Goal: Task Accomplishment & Management: Use online tool/utility

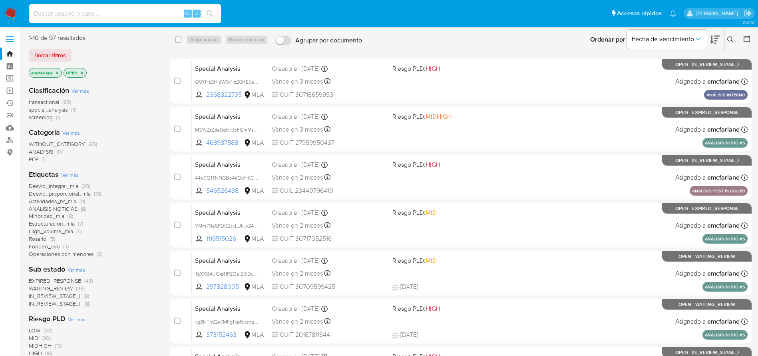
click at [141, 13] on input at bounding box center [125, 13] width 192 height 10
paste input "88CIqgsvY0PDUCKnYG4kOeRa"
type input "88CIqgsvY0PDUCKnYG4kOeRa"
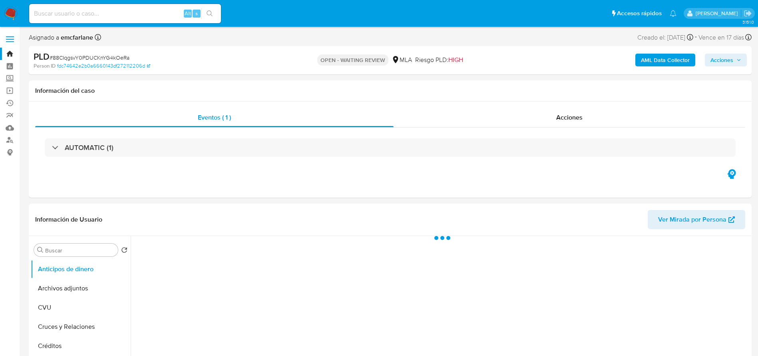
click at [137, 14] on input at bounding box center [125, 13] width 192 height 10
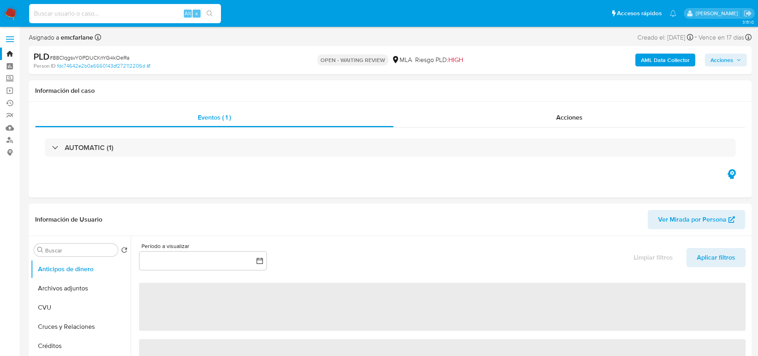
paste input "WHGXM9EU1KlyJ0Wcj8ZQBoPG"
type input "WHGXM9EU1KlyJ0Wcj8ZQBoPG"
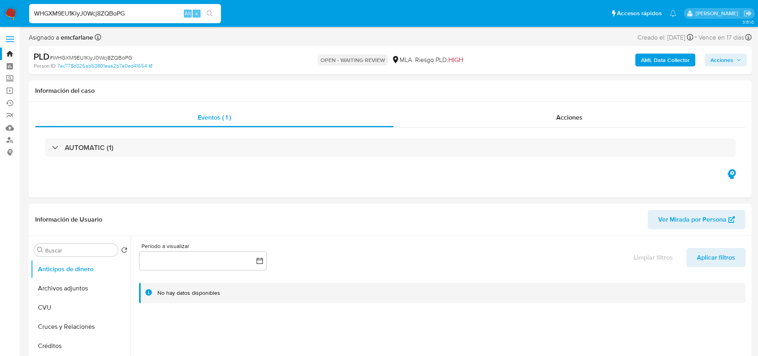
click at [137, 13] on input "WHGXM9EU1KlyJ0Wcj8ZQBoPG" at bounding box center [125, 13] width 192 height 10
select select "10"
paste input "46iCXo9BlO7TJLqPKa1qZ8CQ"
click at [133, 12] on input "46iCXo9BlO7TJLqPKa1qZ8CQ" at bounding box center [125, 13] width 192 height 10
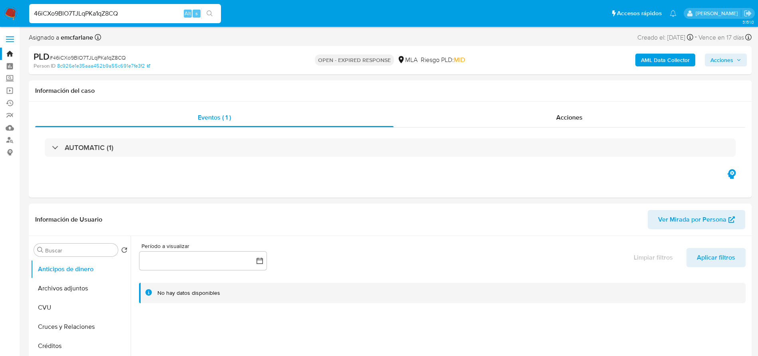
click at [133, 12] on input "46iCXo9BlO7TJLqPKa1qZ8CQ" at bounding box center [125, 13] width 192 height 10
paste input "F76RbX53VtitsUpKoEPrEOXw"
type input "F76RbX53VtitsUpKoEPrEOXw"
select select "10"
type input "F76RbX53VtitsUpKoEPrEOXw"
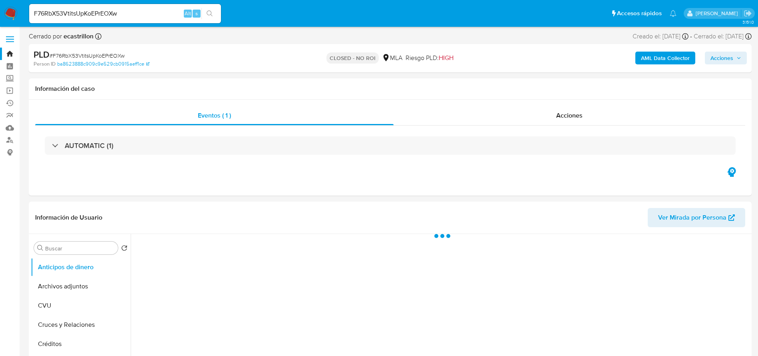
select select "10"
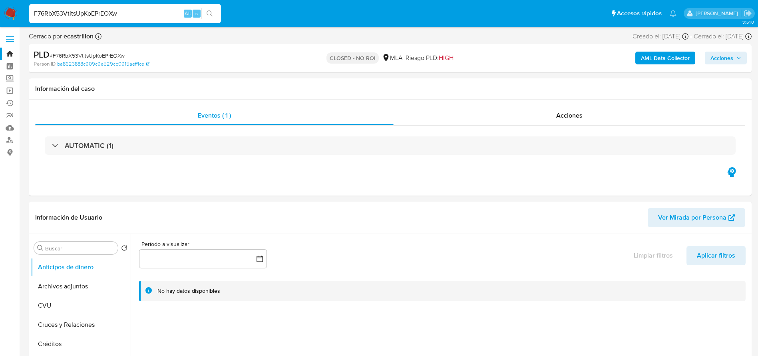
click at [155, 10] on input "F76RbX53VtitsUpKoEPrEOXw" at bounding box center [125, 13] width 192 height 10
paste input "wLWFOn2zlyMI090FGtQJc1li"
type input "wLWFOn2zlyMI090FGtQJc1li"
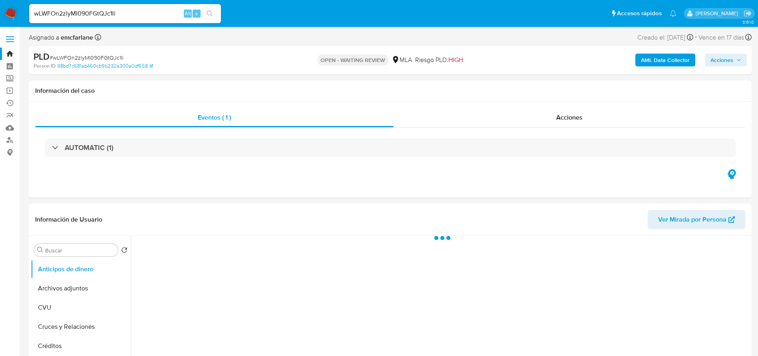
select select "10"
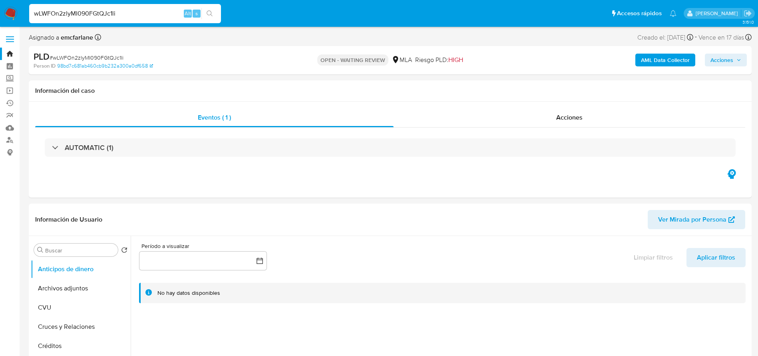
click at [140, 15] on input "wLWFOn2zlyMI090FGtQJc1li" at bounding box center [125, 13] width 192 height 10
paste input "8tDvaMEKlNVBuXV4u6f736EC"
type input "8tDvaMEKlNVBuXV4u6f736EC"
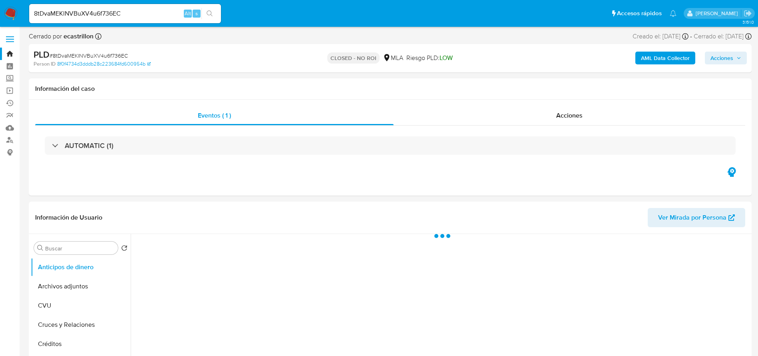
select select "10"
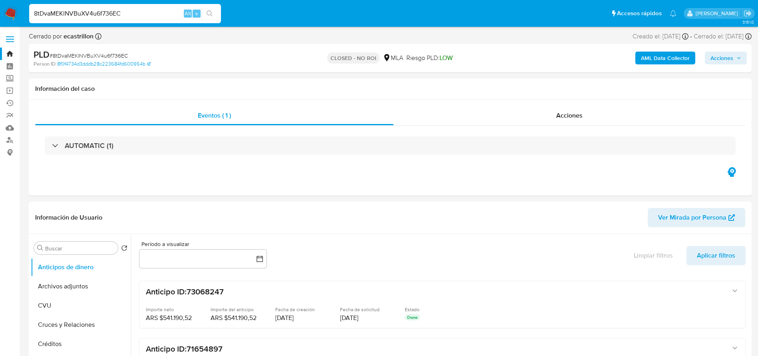
click at [154, 12] on input "8tDvaMEKlNVBuXV4u6f736EC" at bounding box center [125, 13] width 192 height 10
paste input "NOj323Jyag45Crwa8ZBGQcIs"
type input "NOj323Jyag45Crwa8ZBGQcIs"
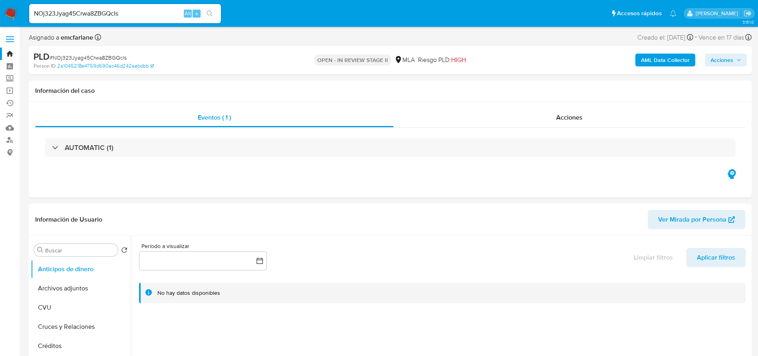
select select "10"
click at [165, 15] on input "NOj323Jyag45Crwa8ZBGQcIs" at bounding box center [125, 13] width 192 height 10
click at [165, 14] on input "NOj323Jyag45Crwa8ZBGQcIs" at bounding box center [125, 13] width 192 height 10
paste input "GY1JnFiHtdOH7lJq9bv4WnHe"
type input "GY1JnFiHtdOH7lJq9bv4WnHe"
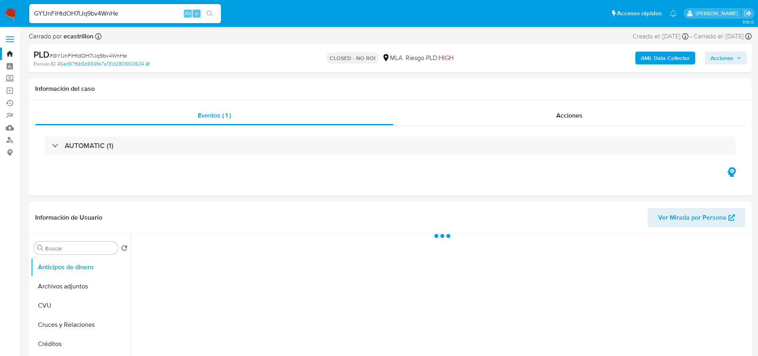
select select "10"
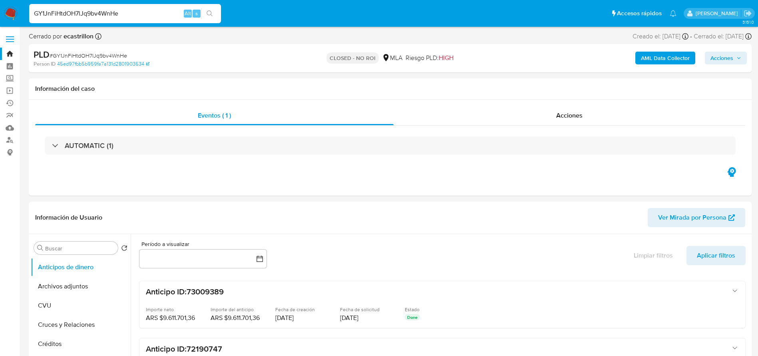
select select "10"
click at [149, 12] on input "GY1JnFiHtdOH7lJq9bv4WnHe" at bounding box center [125, 13] width 192 height 10
type input "DdJyqZyzJ0Th0Eiq3n5vk6gp"
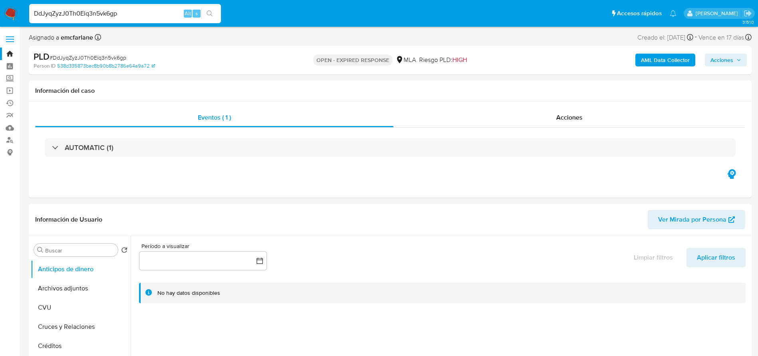
select select "10"
click at [137, 12] on input "DdJyqZyzJ0Th0Eiq3n5vk6gp" at bounding box center [125, 13] width 192 height 10
click at [138, 12] on input "DdJyqZyzJ0Th0Eiq3n5vk6gp" at bounding box center [125, 13] width 192 height 10
paste input "jNTZC71FIYkfeyM6j00bpPcP"
type input "jNTZC71FIYkfeyM6j00bpPcP"
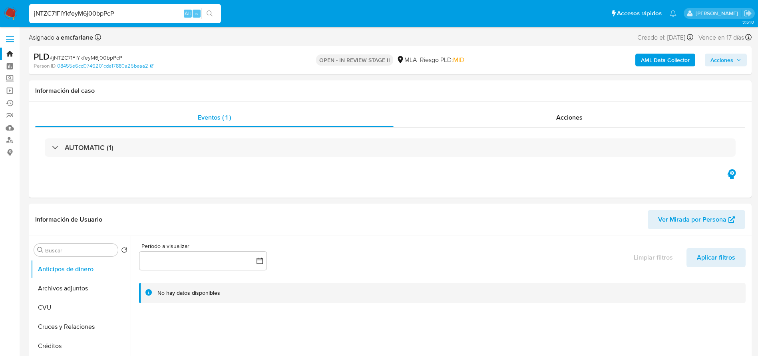
drag, startPoint x: 139, startPoint y: 8, endPoint x: 135, endPoint y: 18, distance: 11.1
click at [138, 12] on input "jNTZC71FIYkfeyM6j00bpPcP" at bounding box center [125, 13] width 192 height 10
click at [135, 18] on input "jNTZC71FIYkfeyM6j00bpPcP" at bounding box center [125, 13] width 192 height 10
select select "10"
click at [134, 16] on input "jNTZC71FIYkfeyM6j00bpPcP" at bounding box center [125, 13] width 192 height 10
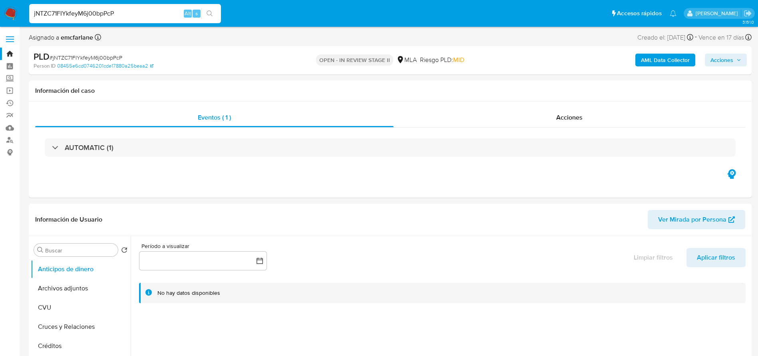
click at [134, 16] on input "jNTZC71FIYkfeyM6j00bpPcP" at bounding box center [125, 13] width 192 height 10
paste input "hSEOTd2ZV8fQEdTg5wy2c4jt"
type input "hSEOTd2ZV8fQEdTg5wy2c4jt"
select select "10"
click at [145, 13] on input "hSEOTd2ZV8fQEdTg5wy2c4jt" at bounding box center [125, 13] width 192 height 10
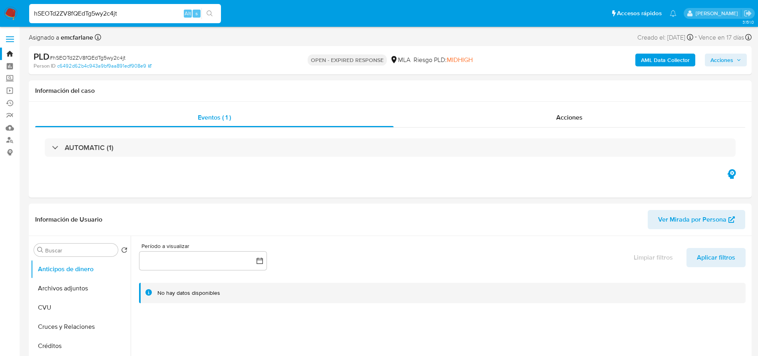
click at [145, 13] on input "hSEOTd2ZV8fQEdTg5wy2c4jt" at bounding box center [125, 13] width 192 height 10
paste input "7kReDnllmb0J6g5hDMPW8VcL"
type input "7kReDnllmb0J6g5hDMPW8VcL"
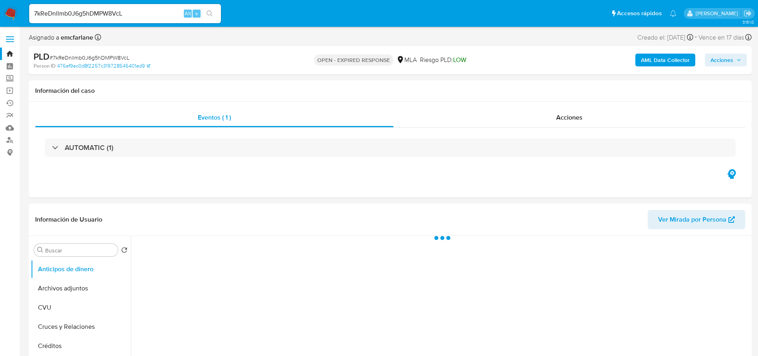
select select "10"
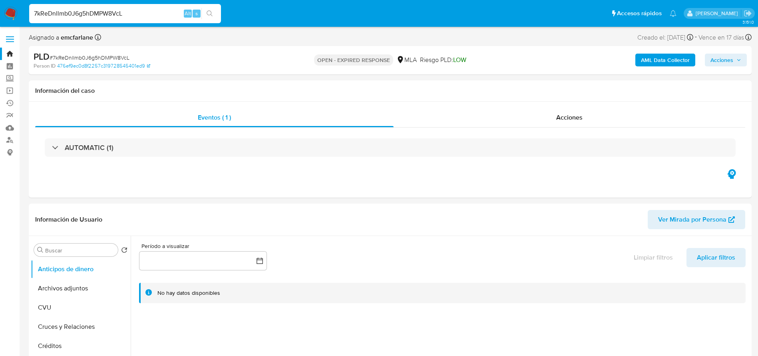
click at [141, 8] on input "7kReDnllmb0J6g5hDMPW8VcL" at bounding box center [125, 13] width 192 height 10
click at [139, 12] on input "7kReDnllmb0J6g5hDMPW8VcL" at bounding box center [125, 13] width 192 height 10
paste input "C7WnldcgvVrUBWkpHsSP7zWl"
type input "C7WnldcgvVrUBWkpHsSP7zWl"
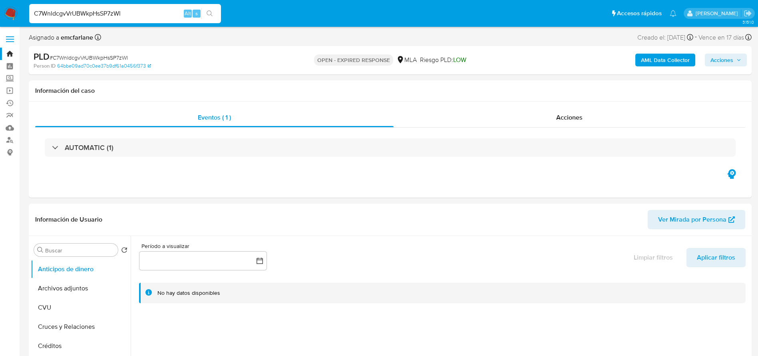
select select "10"
click at [158, 10] on input "C7WnldcgvVrUBWkpHsSP7zWl" at bounding box center [125, 13] width 192 height 10
paste input "pPaMEgd2jvTmJ8flAq8G3kZM"
type input "pPaMEgd2jvTmJ8flAq8G3kZM"
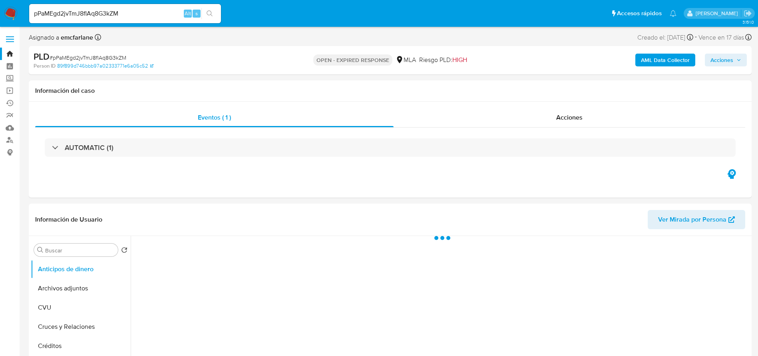
select select "10"
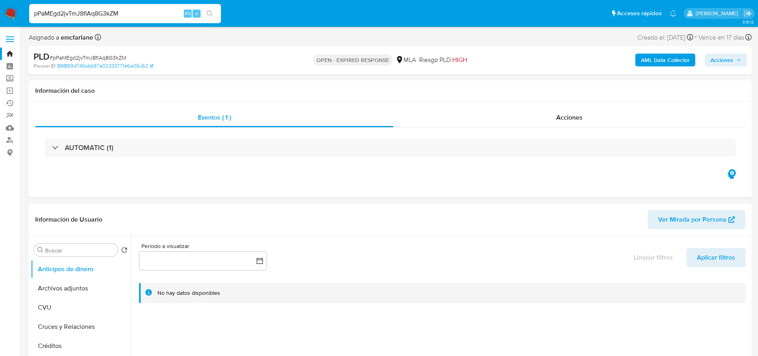
click at [157, 18] on input "pPaMEgd2jvTmJ8flAq8G3kZM" at bounding box center [125, 13] width 192 height 10
paste input "SNrUYkFLcvw6NfSSDk1uJ79q"
type input "SNrUYkFLcvw6NfSSDk1uJ79q"
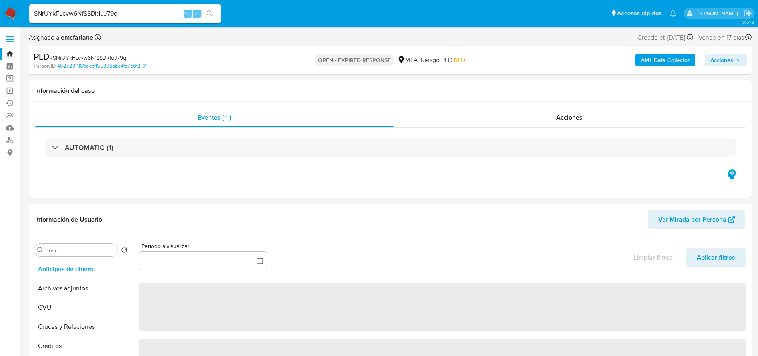
select select "10"
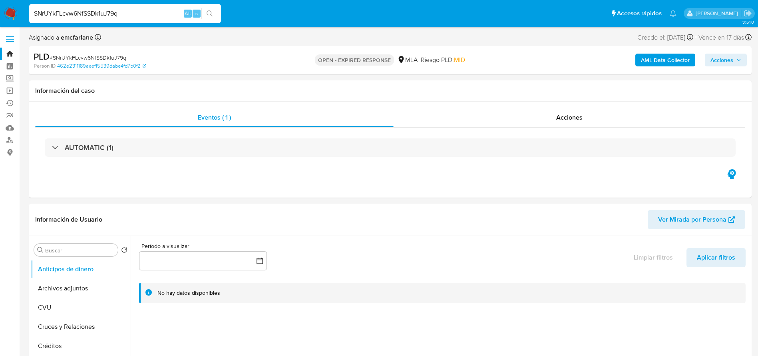
click at [152, 13] on input "SNrUYkFLcvw6NfSSDk1uJ79q" at bounding box center [125, 13] width 192 height 10
click at [152, 14] on input "SNrUYkFLcvw6NfSSDk1uJ79q" at bounding box center [125, 13] width 192 height 10
paste input "Df2ssBidd8hkGtHBQpGhzoX0"
type input "Df2ssBidd8hkGtHBQpGhzoX0"
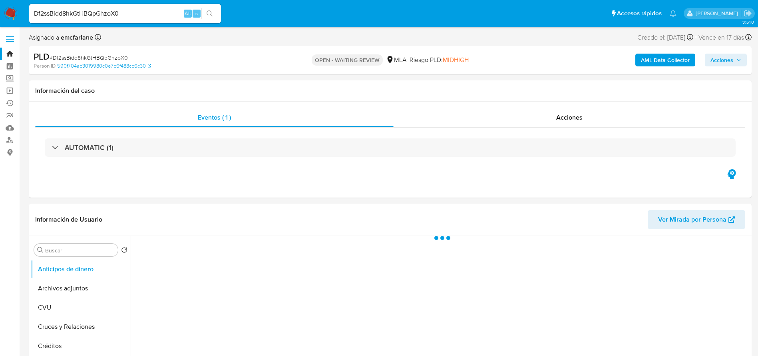
select select "10"
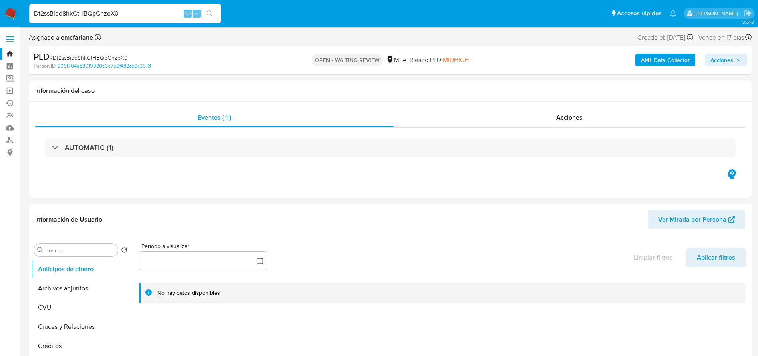
click at [151, 8] on input "Df2ssBidd8hkGtHBQpGhzoX0" at bounding box center [125, 13] width 192 height 10
paste input "HdODYL5FkJnlwnKIQRAsMcGP"
type input "HdODYL5FkJnlwnKIQRAsMcGP"
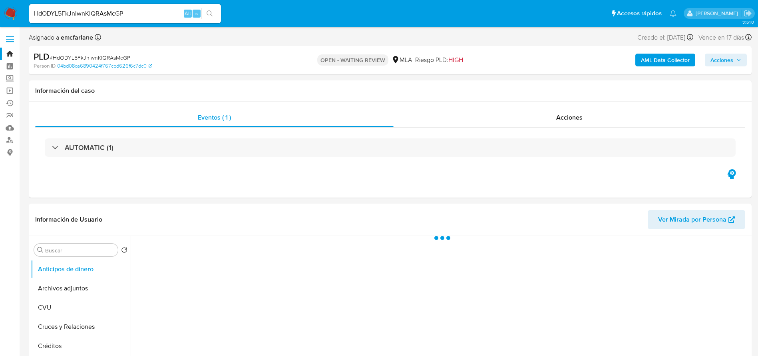
select select "10"
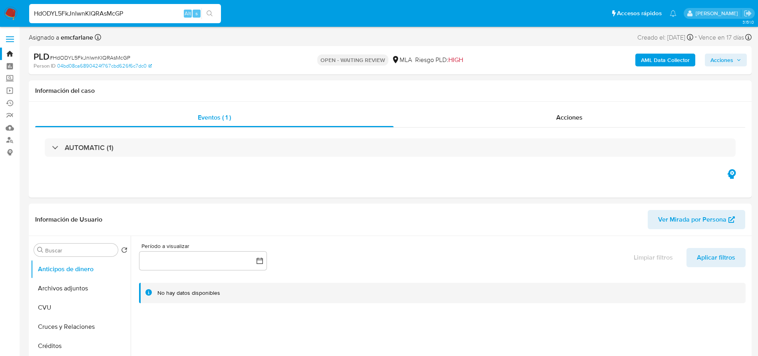
click at [145, 18] on input "HdODYL5FkJnlwnKIQRAsMcGP" at bounding box center [125, 13] width 192 height 10
drag, startPoint x: 145, startPoint y: 19, endPoint x: 141, endPoint y: 16, distance: 4.3
click at [145, 18] on input "HdODYL5FkJnlwnKIQRAsMcGP" at bounding box center [125, 13] width 192 height 10
click at [141, 15] on input "HdODYL5FkJnlwnKIQRAsMcGP" at bounding box center [125, 13] width 192 height 10
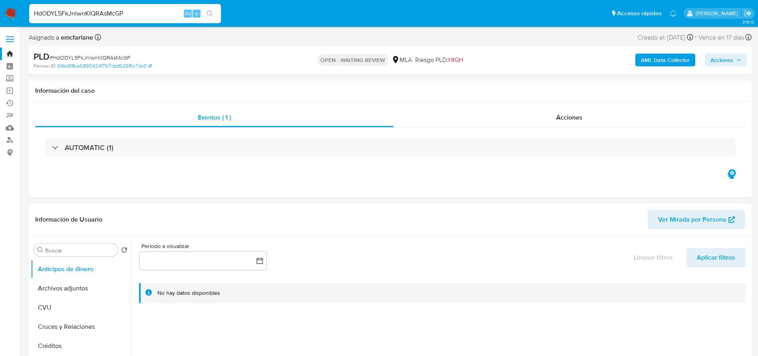
paste input "9TgOobA9WZKi5nyfaJjNumRN"
type input "9TgOobA9WZKi5nyfaJjNumRN"
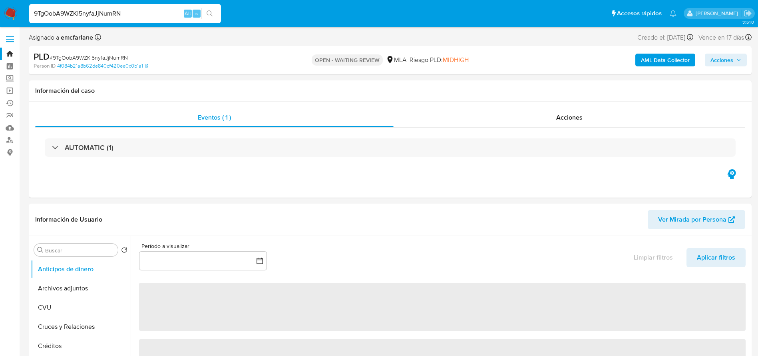
select select "10"
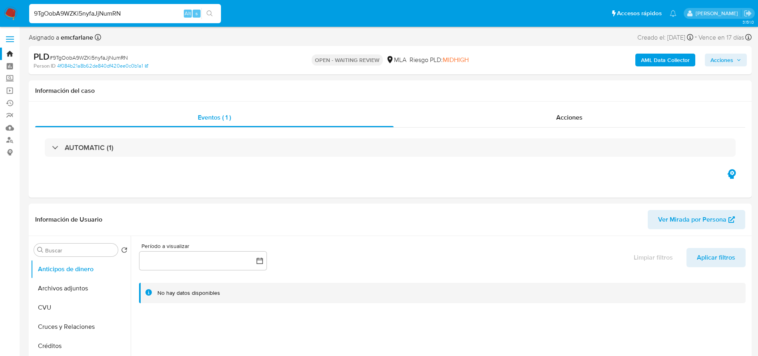
click at [176, 12] on input "9TgOobA9WZKi5nyfaJjNumRN" at bounding box center [125, 13] width 192 height 10
paste input "Q5owXPoSnBpQ3b6Q0OCIJ5ht"
type input "Q5owXPoSnBpQ3b6Q0OCIJ5ht"
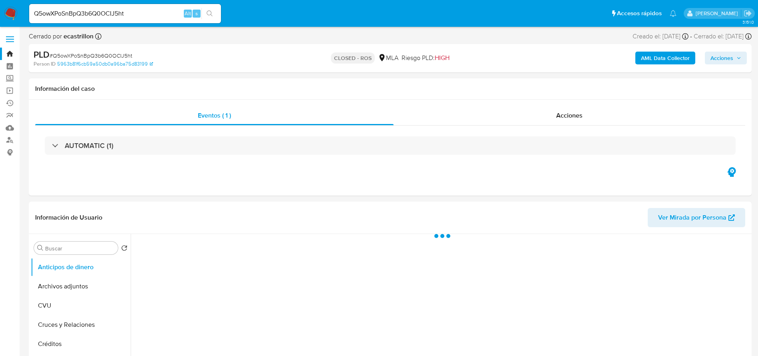
select select "10"
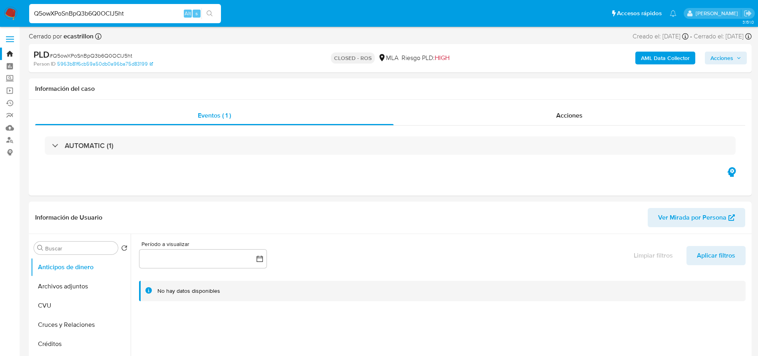
click at [145, 9] on input "Q5owXPoSnBpQ3b6Q0OCIJ5ht" at bounding box center [125, 13] width 192 height 10
paste input "PvKZSnYfvtJilbtTv2mWI3Xn"
type input "PvKZSnYfvtJilbtTv2mWI3Xn"
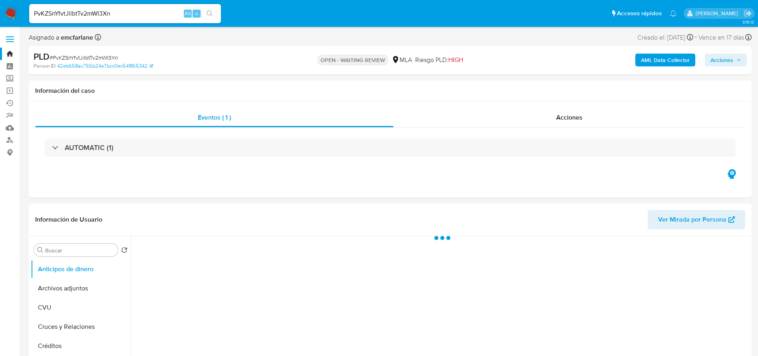
select select "10"
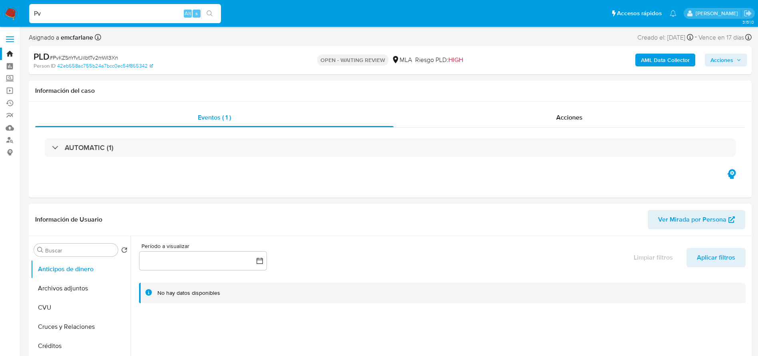
type input "P"
paste input "GzCmpAI0jz6fIxu9cgECr5U3"
type input "GzCmpAI0jz6fIxu9cgECr5U3"
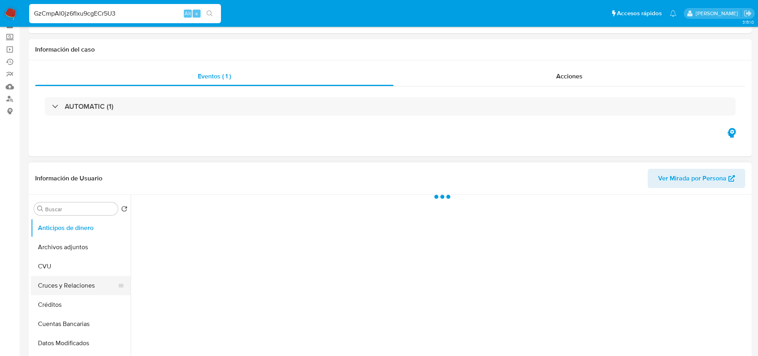
scroll to position [60, 0]
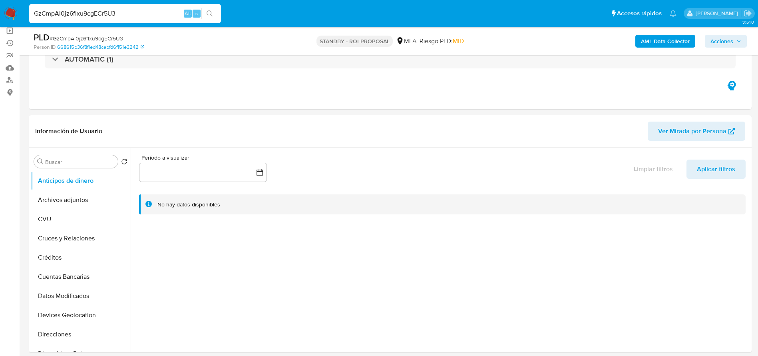
select select "10"
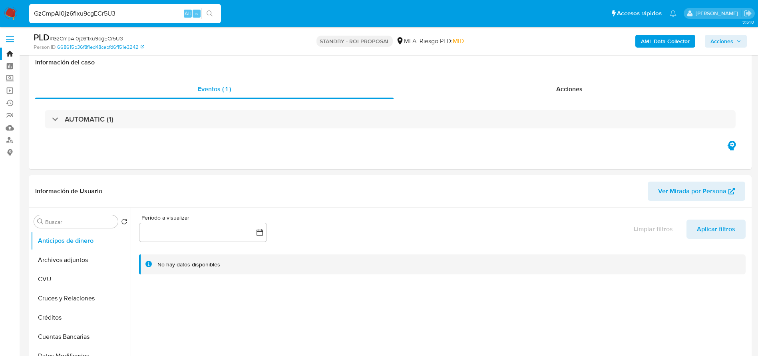
select select "10"
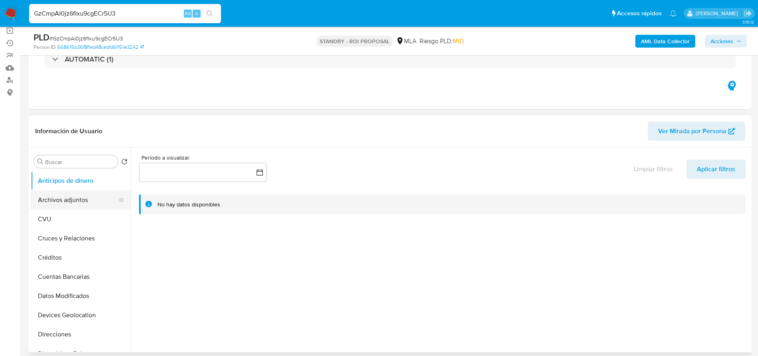
click at [79, 204] on button "Archivos adjuntos" at bounding box center [78, 199] width 94 height 19
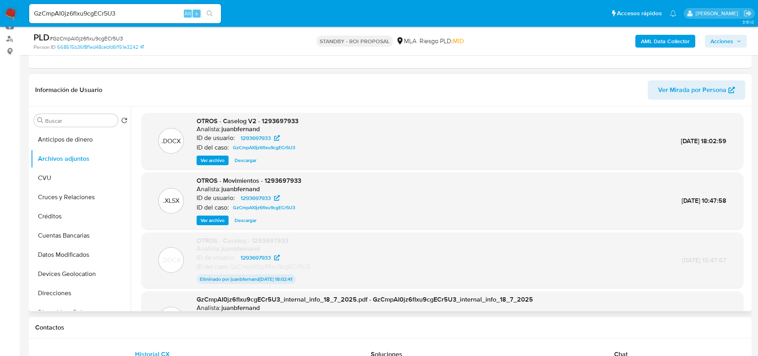
scroll to position [120, 0]
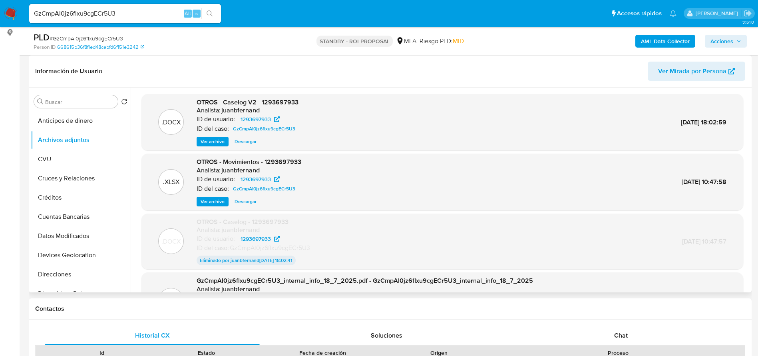
click at [253, 138] on span "Descargar" at bounding box center [246, 141] width 22 height 8
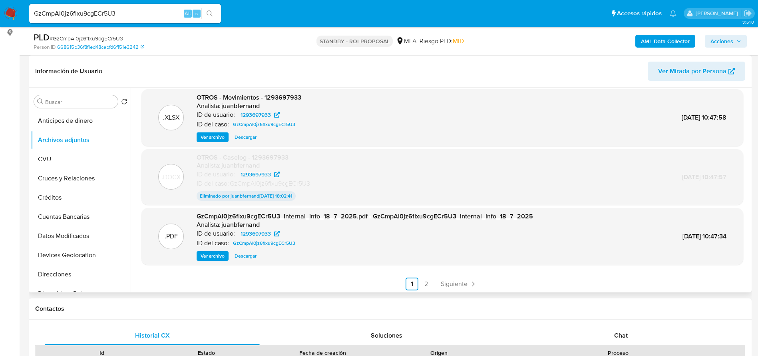
scroll to position [66, 0]
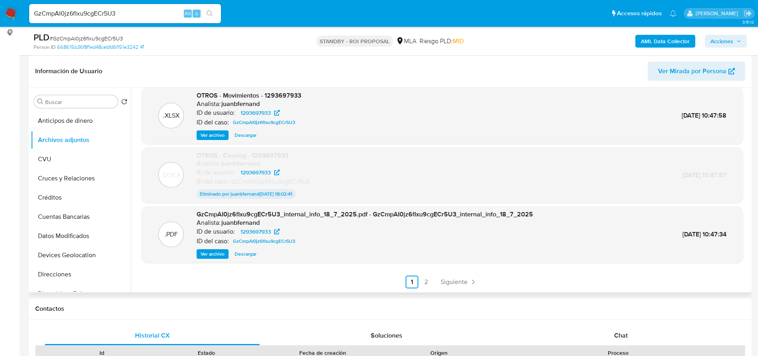
click at [447, 279] on span "Siguiente" at bounding box center [454, 282] width 27 height 6
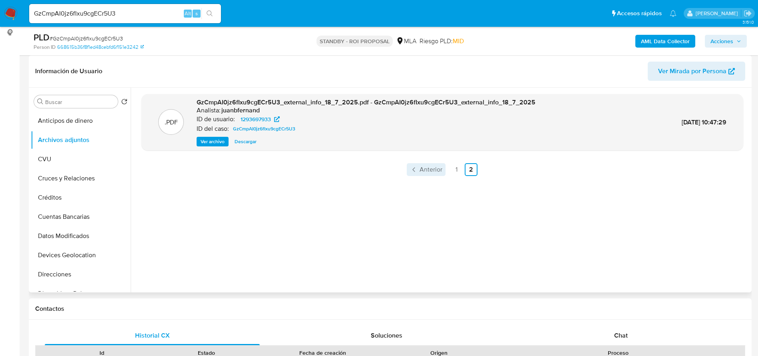
click at [428, 163] on link "Anterior" at bounding box center [426, 169] width 39 height 13
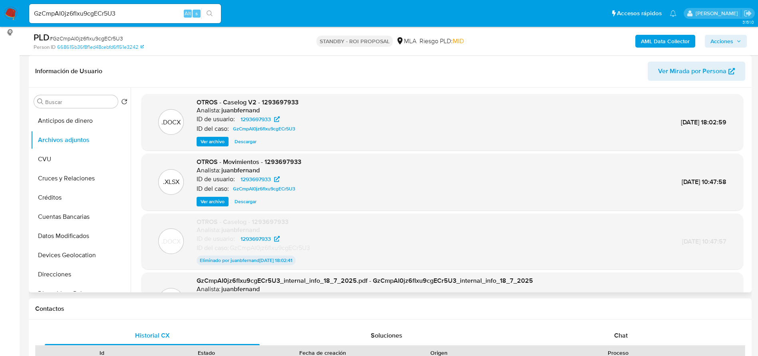
click at [242, 201] on span "Descargar" at bounding box center [246, 201] width 22 height 8
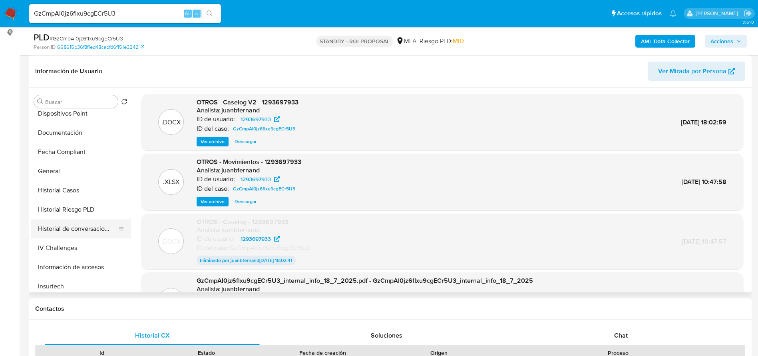
click at [95, 229] on button "Historial de conversaciones" at bounding box center [78, 228] width 94 height 19
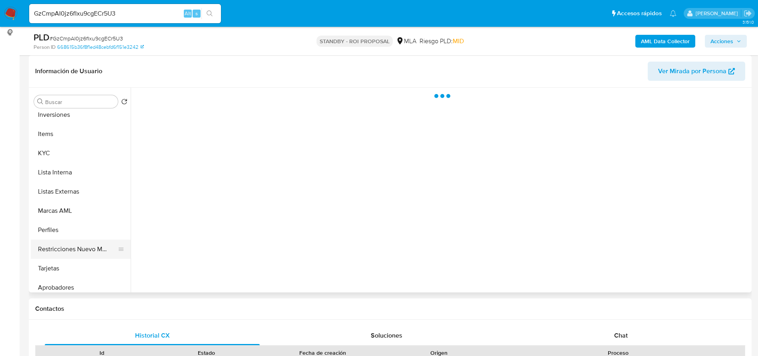
scroll to position [376, 0]
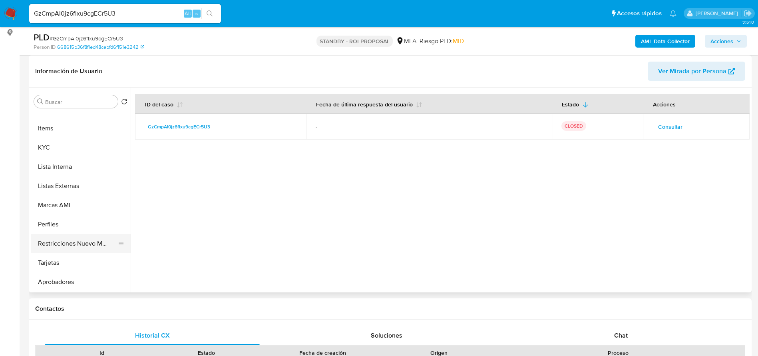
click at [86, 247] on button "Restricciones Nuevo Mundo" at bounding box center [78, 243] width 94 height 19
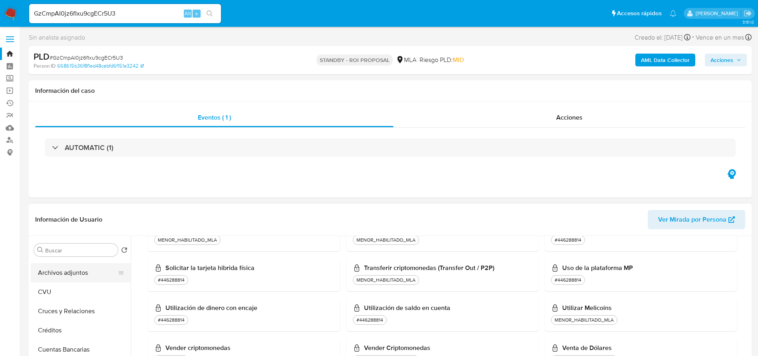
scroll to position [0, 0]
click at [83, 296] on button "Archivos adjuntos" at bounding box center [78, 288] width 94 height 19
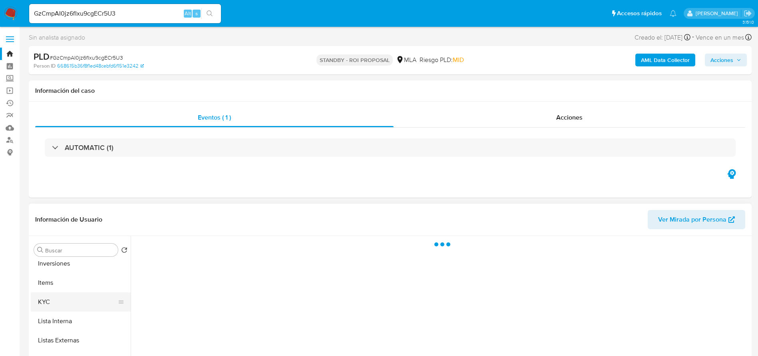
scroll to position [376, 0]
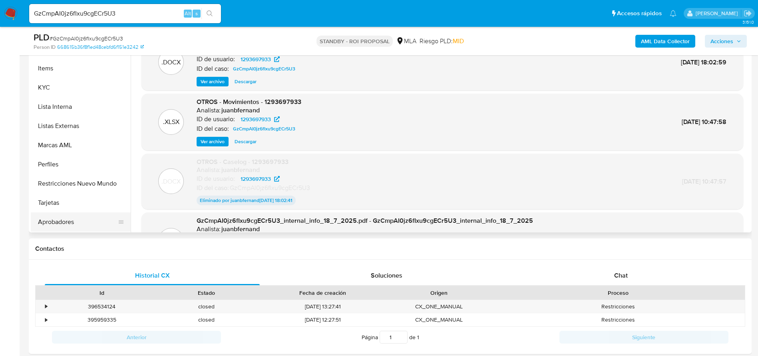
click at [63, 219] on button "Aprobadores" at bounding box center [78, 221] width 94 height 19
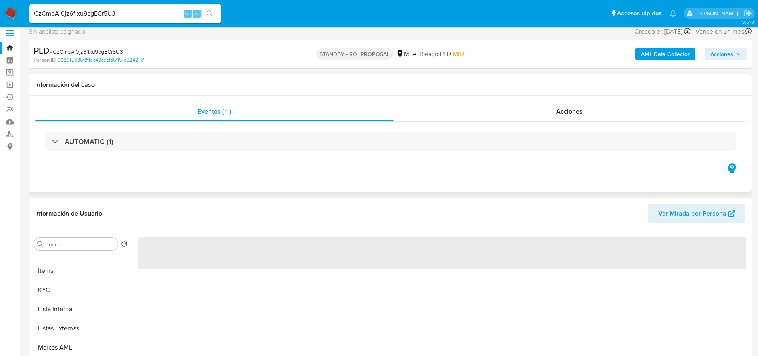
scroll to position [0, 0]
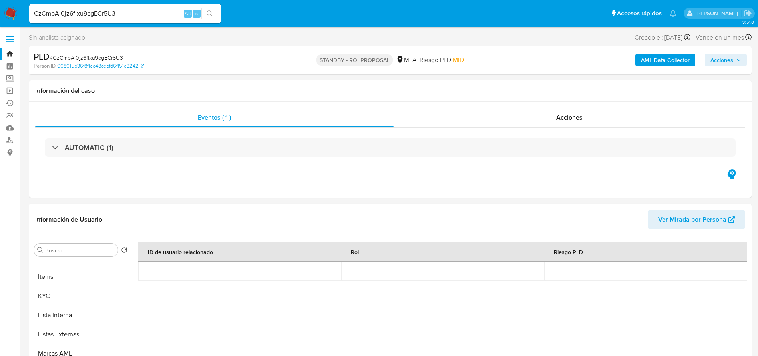
click at [127, 11] on input "GzCmpAI0jz6fIxu9cgECr5U3" at bounding box center [125, 13] width 192 height 10
paste input "JUXZETkRSdjCMxA2OPxIV3RU"
type input "JUXZETkRSdjCMxA2OPxIV3RU"
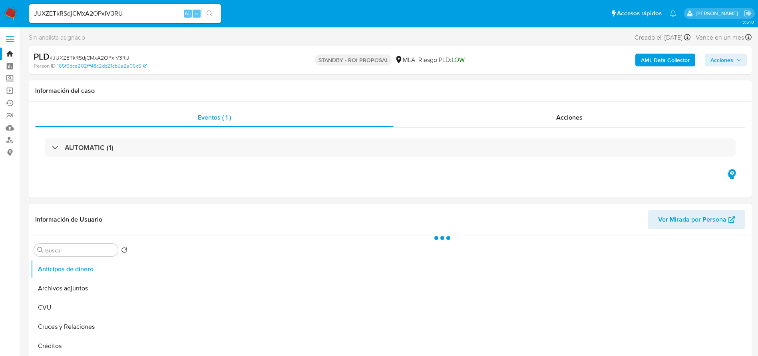
select select "10"
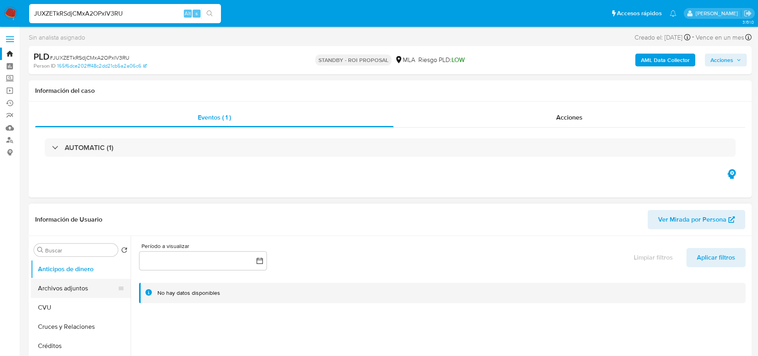
click at [82, 289] on button "Archivos adjuntos" at bounding box center [78, 288] width 94 height 19
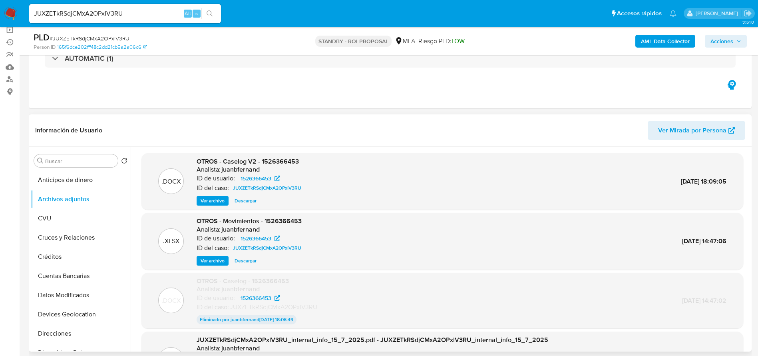
scroll to position [120, 0]
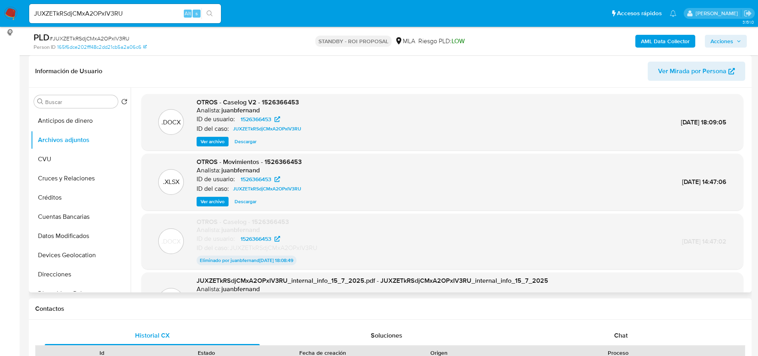
click at [338, 104] on div ".DOCX OTROS - Caselog V2 - 1526366453 Analista: juanbfernand ID de usuario: 152…" at bounding box center [442, 122] width 594 height 49
click at [240, 138] on span "Descargar" at bounding box center [246, 141] width 22 height 8
click at [241, 199] on span "Descargar" at bounding box center [246, 201] width 22 height 8
click at [125, 8] on input "JUXZETkRSdjCMxA2OPxIV3RU" at bounding box center [125, 13] width 192 height 10
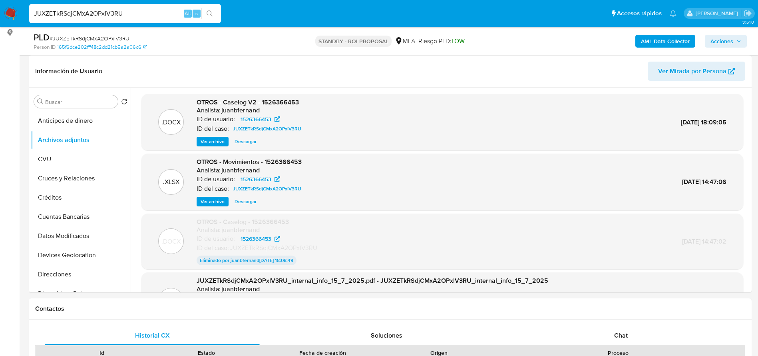
paste input "1293697933"
type input "1293697933"
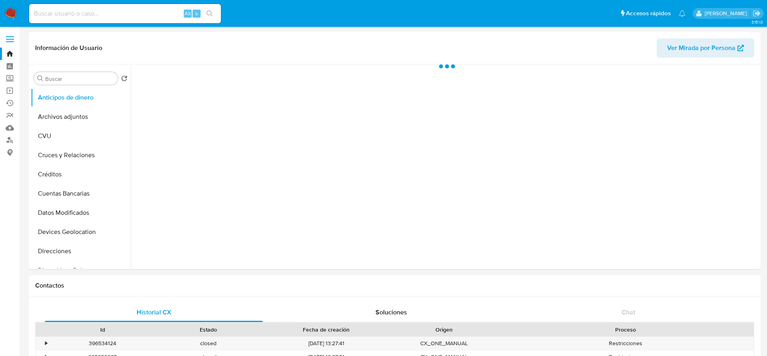
select select "10"
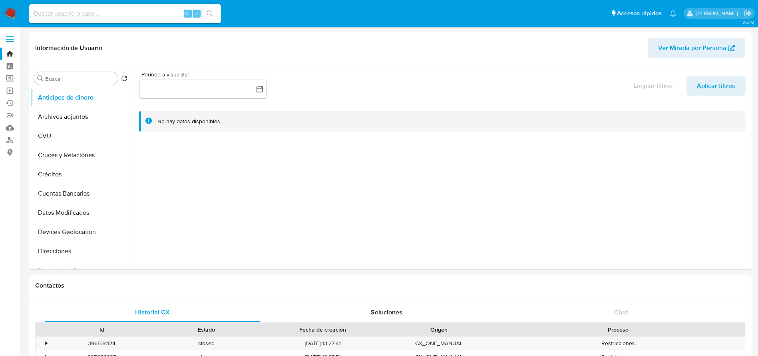
click at [146, 7] on div "Alt s" at bounding box center [125, 13] width 192 height 19
click at [145, 11] on input at bounding box center [125, 13] width 192 height 10
paste input "GzCmpAI0jz6fIxu9cgECr5U3"
type input "GzCmpAI0jz6fIxu9cgECr5U3"
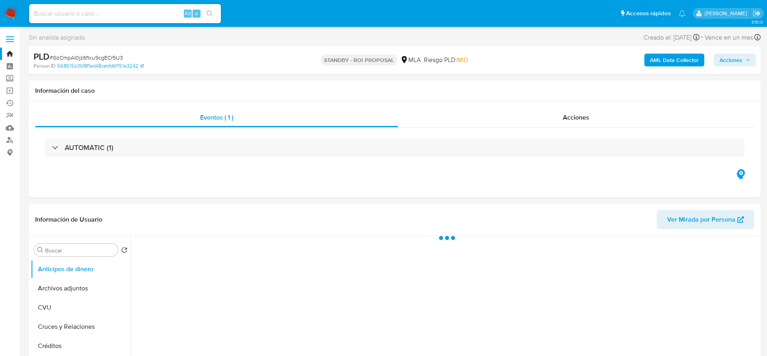
select select "10"
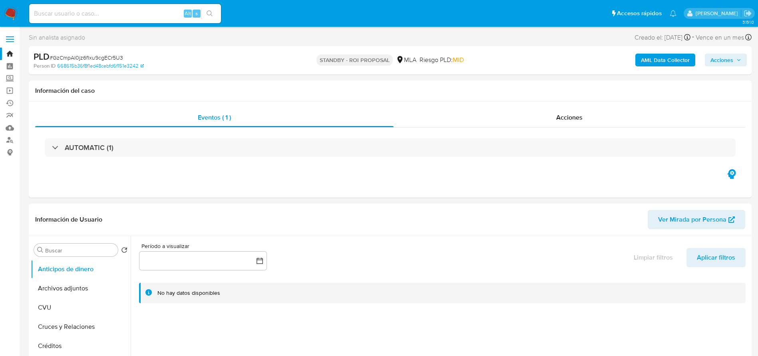
click at [107, 60] on span "# GzCmpAI0jz6fIxu9cgECr5U3" at bounding box center [87, 58] width 74 height 8
copy span "GzCmpAI0jz6fIxu9cgECr5U3"
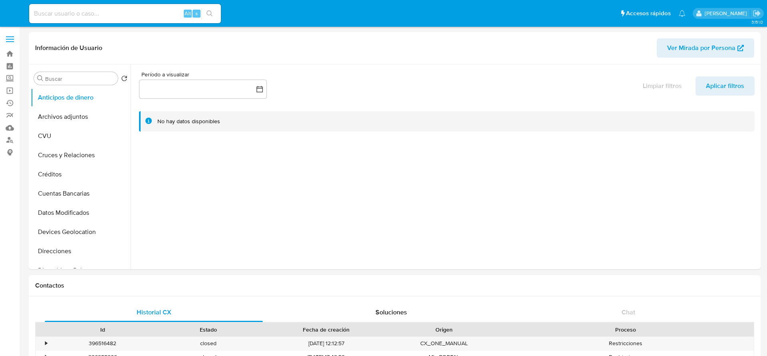
select select "10"
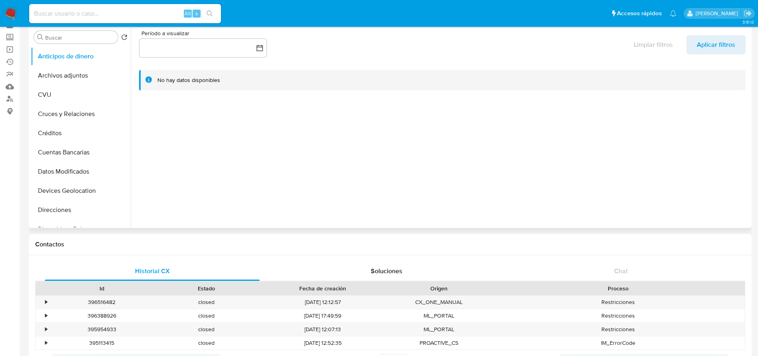
scroll to position [60, 0]
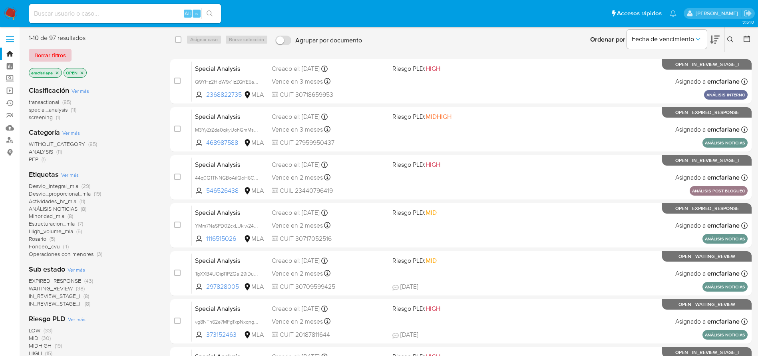
click at [63, 52] on span "Borrar filtros" at bounding box center [50, 55] width 32 height 11
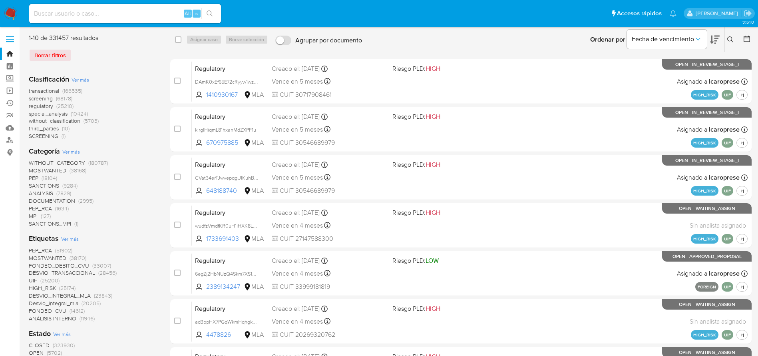
click at [730, 39] on icon at bounding box center [730, 39] width 6 height 6
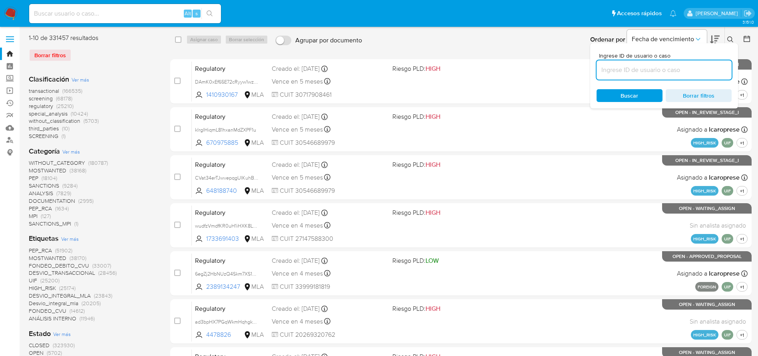
click at [632, 69] on input at bounding box center [664, 70] width 135 height 10
type input "GzCmpAI0jz6fIxu9cgECr5U3"
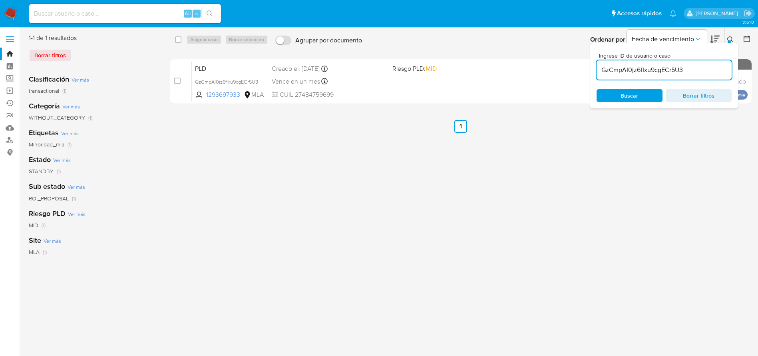
click at [180, 40] on input "checkbox" at bounding box center [178, 39] width 6 height 6
checkbox input "true"
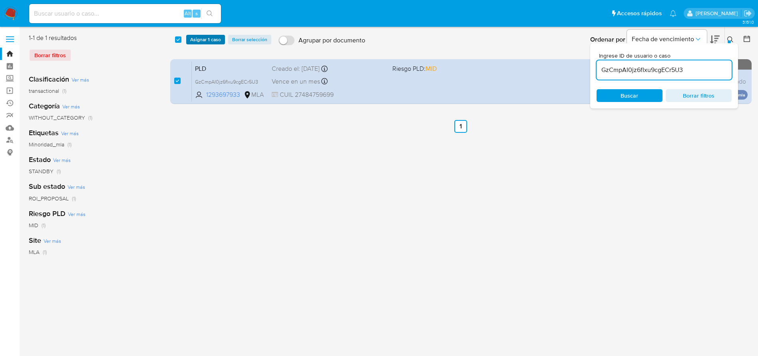
click at [205, 39] on span "Asignar 1 caso" at bounding box center [205, 40] width 31 height 8
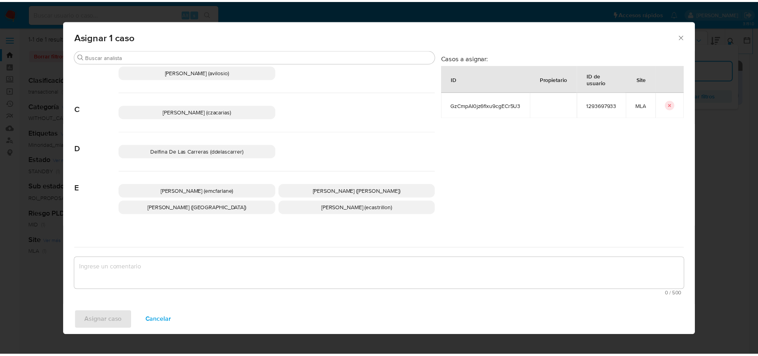
scroll to position [60, 0]
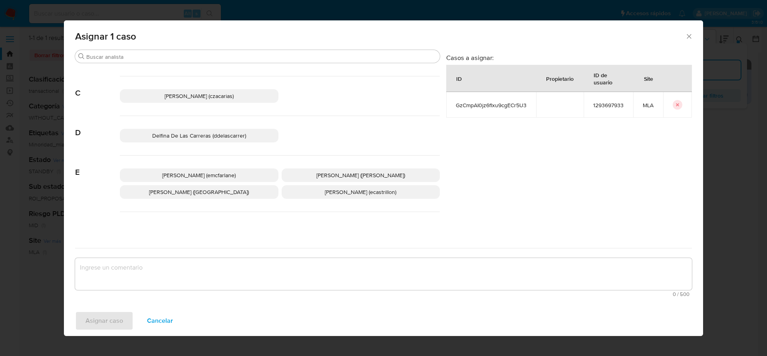
click at [192, 169] on p "Elaine Mc Farlane (emcfarlane)" at bounding box center [199, 175] width 159 height 14
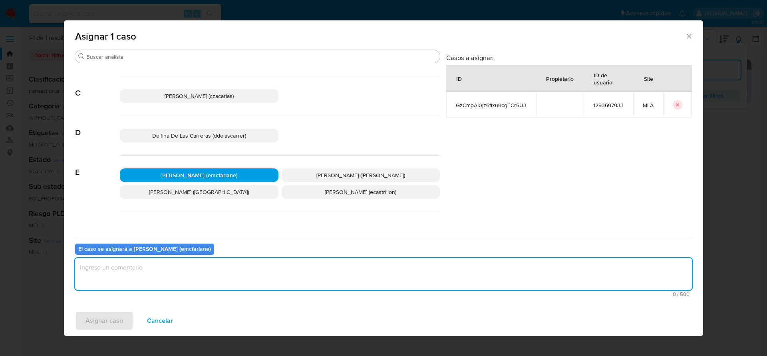
drag, startPoint x: 106, startPoint y: 272, endPoint x: 99, endPoint y: 320, distance: 48.0
click at [106, 273] on textarea "assign-modal" at bounding box center [383, 274] width 617 height 32
click at [100, 322] on span "Asignar caso" at bounding box center [105, 321] width 38 height 18
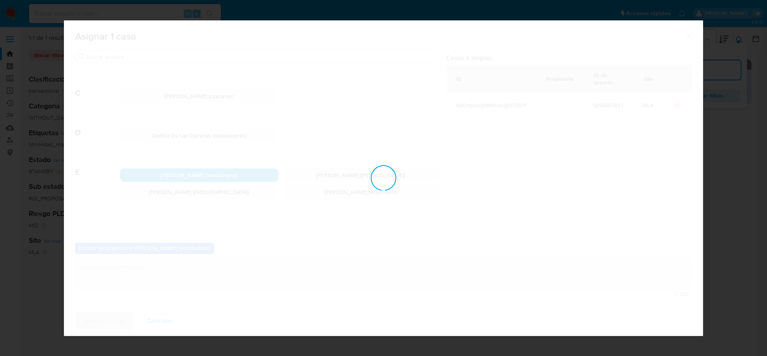
checkbox input "false"
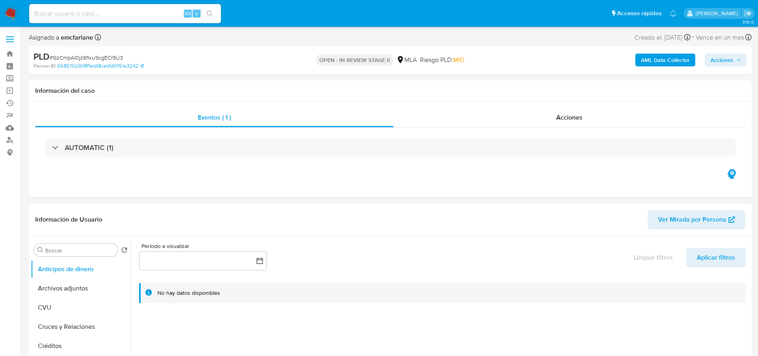
select select "10"
drag, startPoint x: 720, startPoint y: 60, endPoint x: 705, endPoint y: 66, distance: 16.3
click at [716, 63] on span "Acciones" at bounding box center [721, 60] width 23 height 13
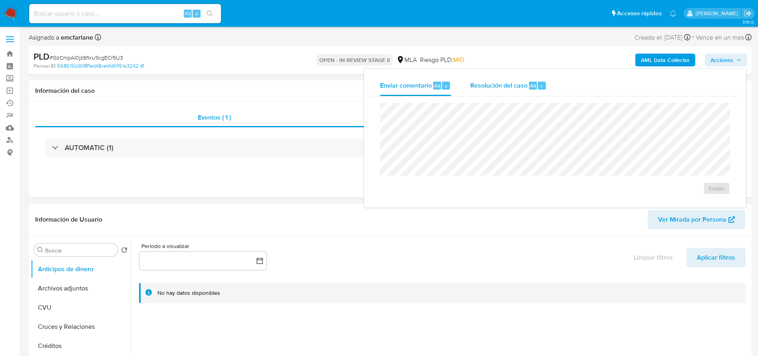
click at [512, 95] on div "Resolución del caso Alt r" at bounding box center [508, 85] width 76 height 21
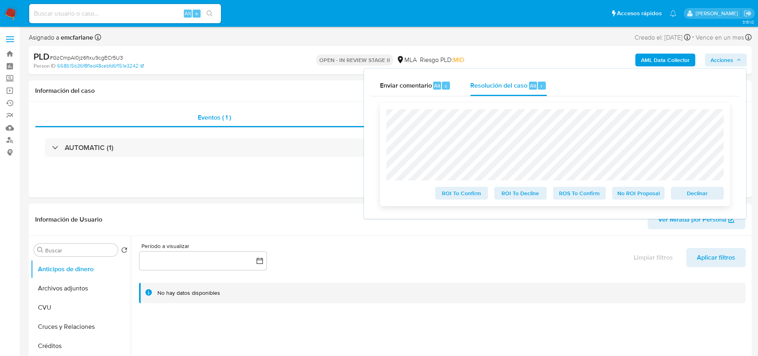
click at [702, 194] on span "Declinar" at bounding box center [697, 192] width 42 height 11
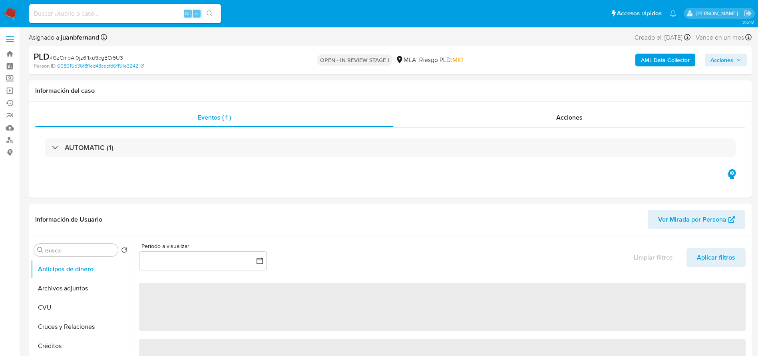
click at [62, 57] on span "# GzCmpAI0jz6fIxu9cgECr5U3" at bounding box center [87, 58] width 74 height 8
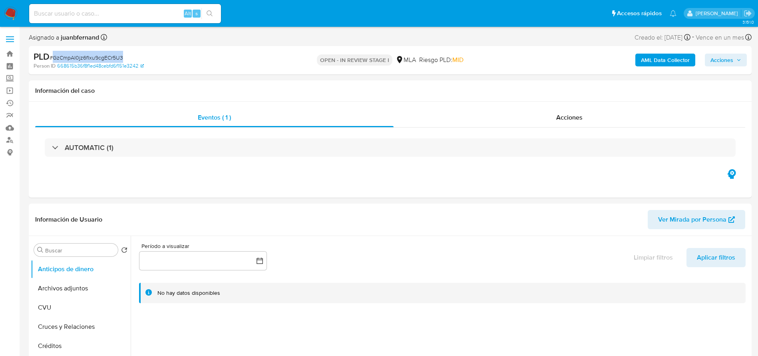
click at [62, 57] on span "# GzCmpAI0jz6fIxu9cgECr5U3" at bounding box center [87, 58] width 74 height 8
copy span "GzCmpAI0jz6fIxu9cgECr5U3"
select select "10"
drag, startPoint x: 13, startPoint y: 15, endPoint x: 100, endPoint y: 16, distance: 87.1
click at [43, 17] on input at bounding box center [125, 13] width 192 height 10
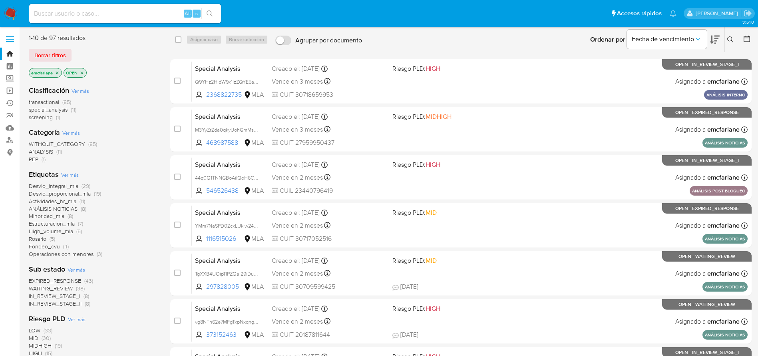
click at [66, 53] on button "Borrar filtros" at bounding box center [50, 55] width 43 height 13
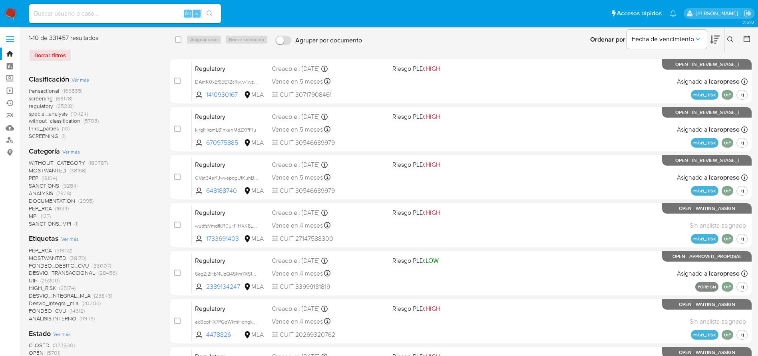
click at [732, 38] on icon at bounding box center [730, 39] width 6 height 6
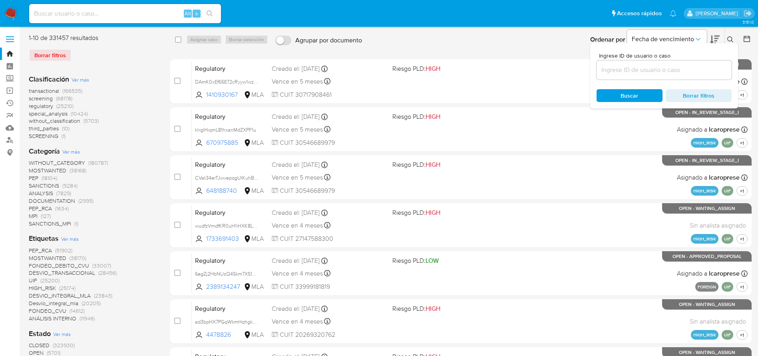
click at [695, 66] on input at bounding box center [664, 70] width 135 height 10
type input "GzCmpAI0jz6fIxu9cgECr5U3"
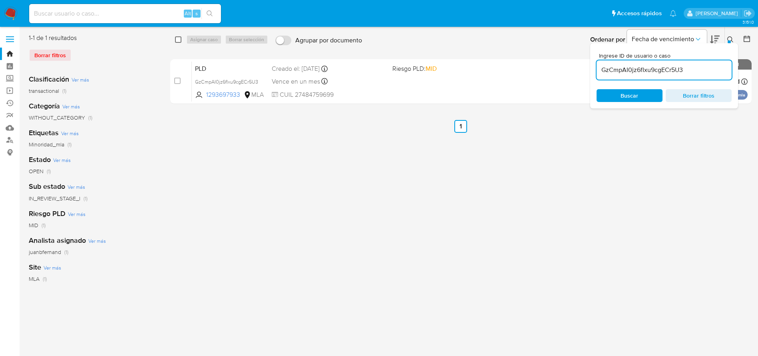
drag, startPoint x: 178, startPoint y: 36, endPoint x: 193, endPoint y: 42, distance: 16.3
click at [178, 38] on input "checkbox" at bounding box center [178, 39] width 6 height 6
checkbox input "true"
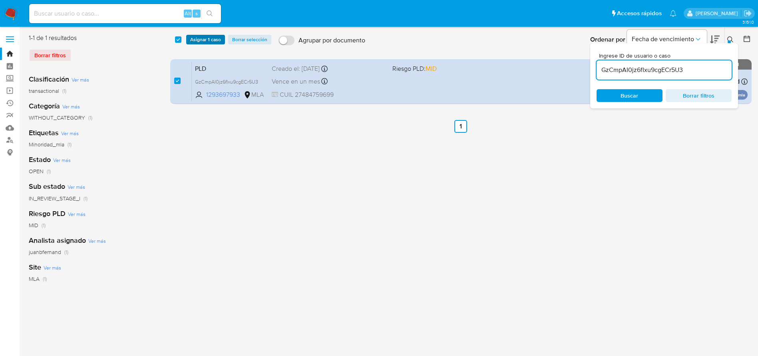
click at [194, 41] on span "Asignar 1 caso" at bounding box center [205, 40] width 31 height 8
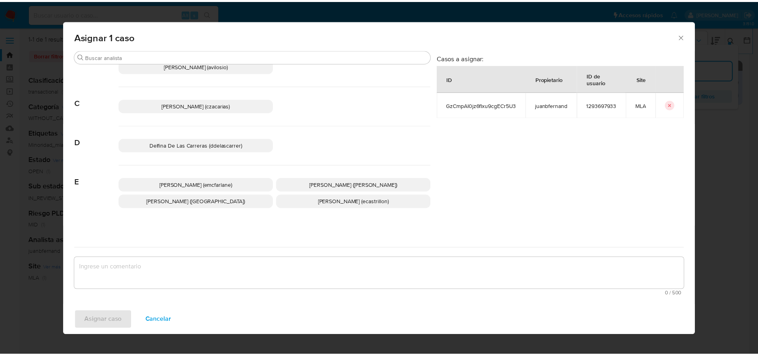
scroll to position [120, 0]
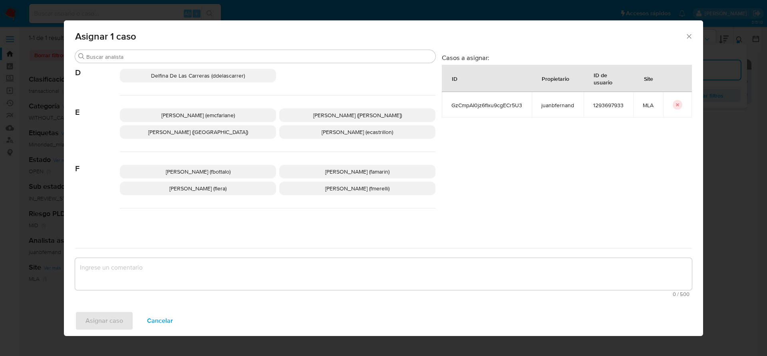
drag, startPoint x: 199, startPoint y: 109, endPoint x: 198, endPoint y: 117, distance: 8.8
click at [199, 109] on p "Elaine Mc Farlane (emcfarlane)" at bounding box center [198, 115] width 156 height 14
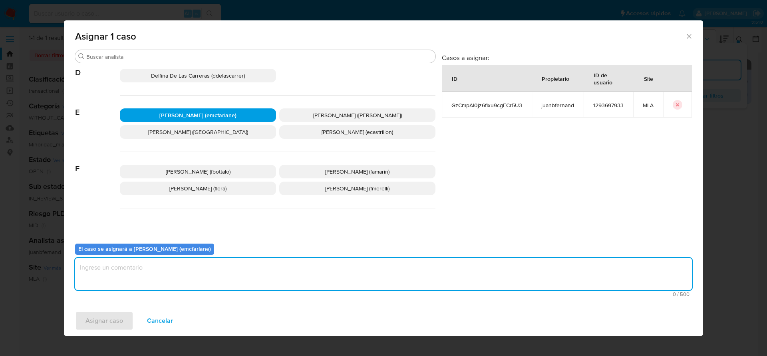
click at [134, 265] on textarea "assign-modal" at bounding box center [383, 274] width 617 height 32
click at [94, 323] on span "Asignar caso" at bounding box center [105, 321] width 38 height 18
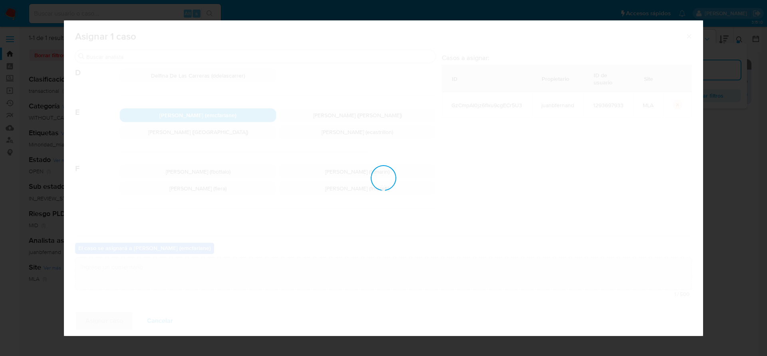
checkbox input "false"
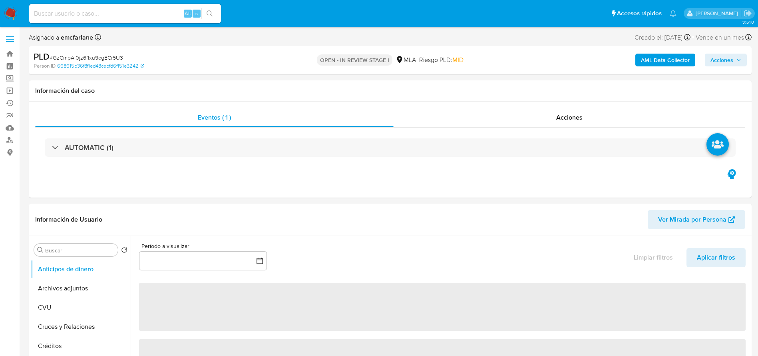
select select "10"
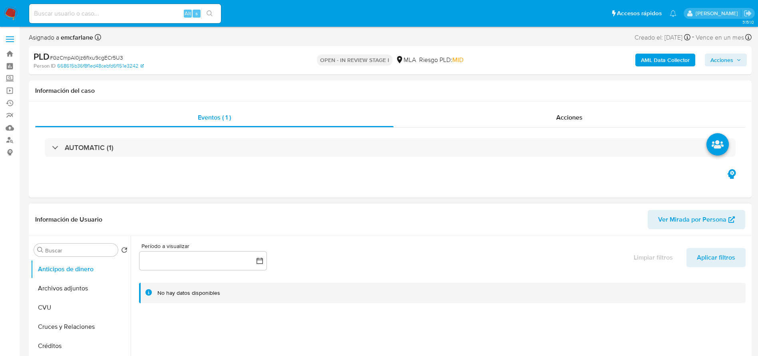
drag, startPoint x: 44, startPoint y: 293, endPoint x: 382, endPoint y: 255, distance: 341.1
click at [44, 294] on button "Archivos adjuntos" at bounding box center [81, 288] width 100 height 19
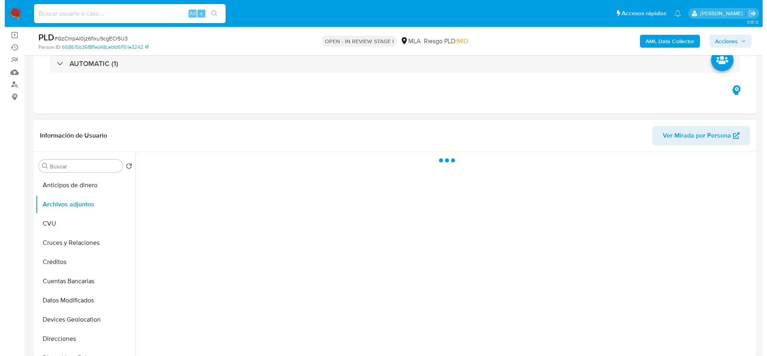
scroll to position [120, 0]
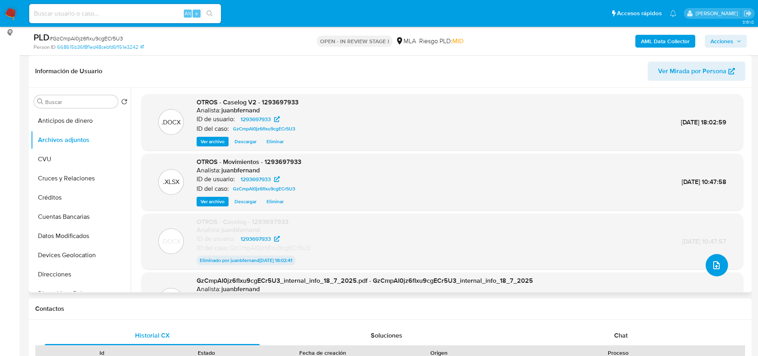
click at [713, 267] on icon "upload-file" at bounding box center [716, 265] width 6 height 8
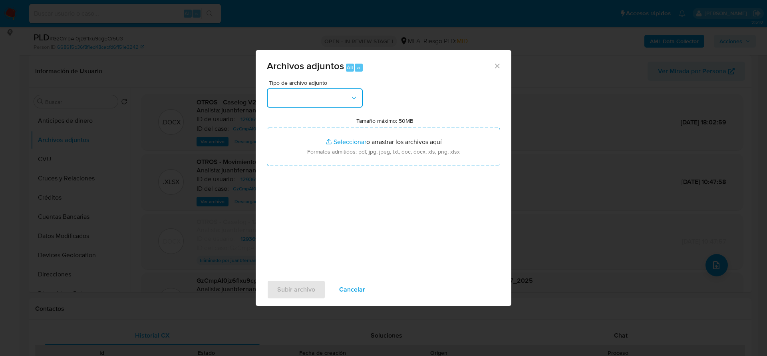
click at [339, 94] on button "button" at bounding box center [315, 97] width 96 height 19
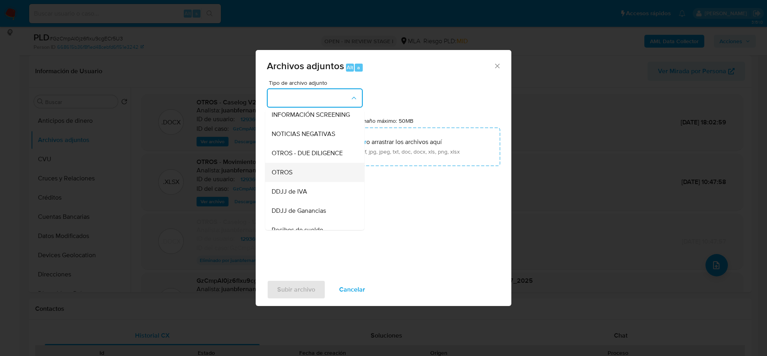
click at [310, 179] on div "OTROS" at bounding box center [313, 172] width 82 height 19
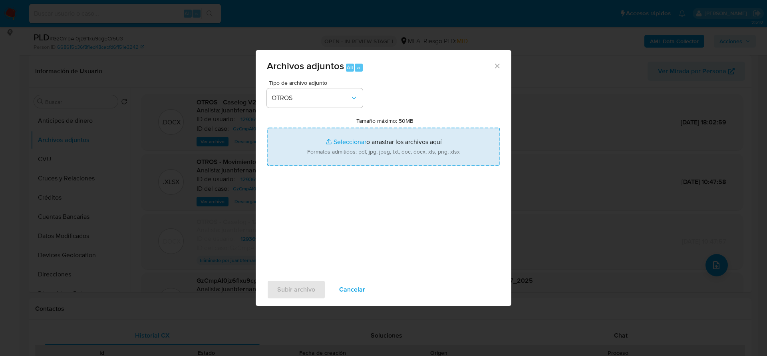
type input "C:\fakepath\Caselog v3 - 1293697933.docx"
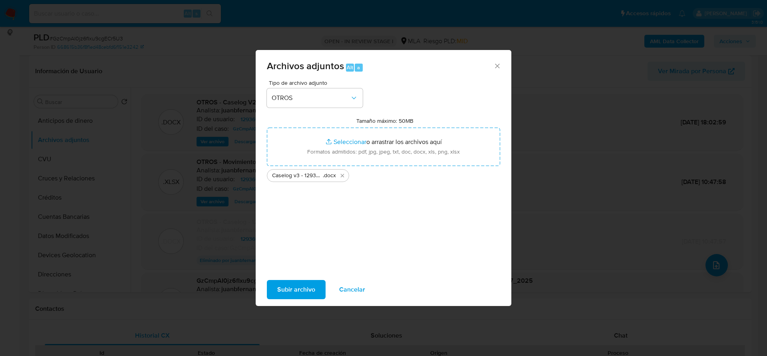
drag, startPoint x: 301, startPoint y: 291, endPoint x: 294, endPoint y: 310, distance: 20.3
click at [301, 290] on span "Subir archivo" at bounding box center [296, 290] width 38 height 18
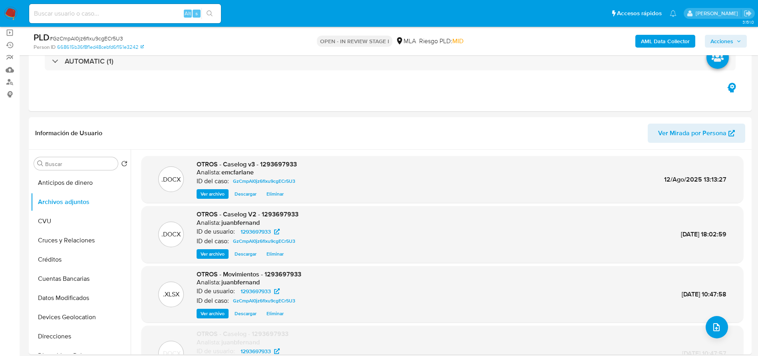
scroll to position [0, 0]
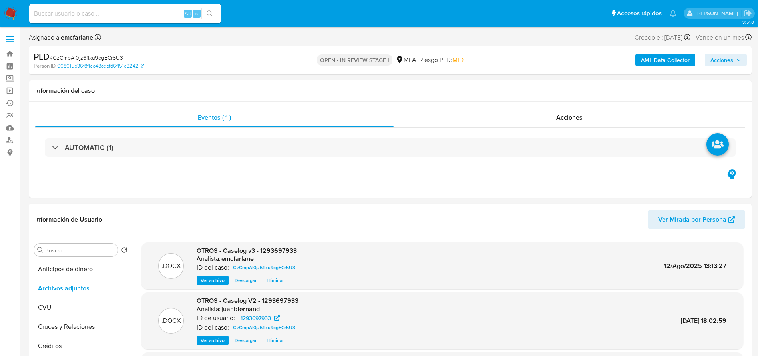
drag, startPoint x: 720, startPoint y: 60, endPoint x: 716, endPoint y: 59, distance: 4.1
click at [720, 60] on span "Acciones" at bounding box center [721, 60] width 23 height 13
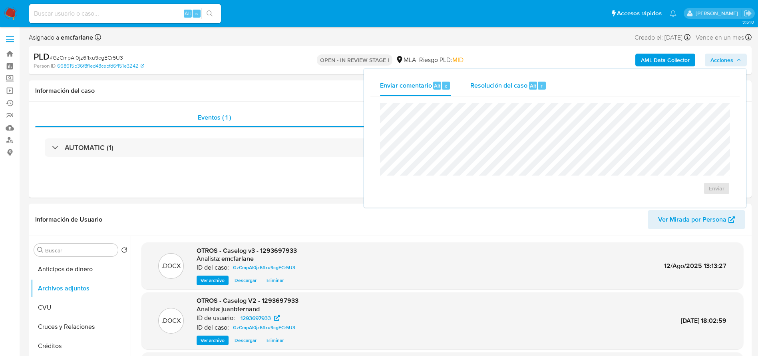
click at [513, 82] on span "Resolución del caso" at bounding box center [498, 85] width 57 height 9
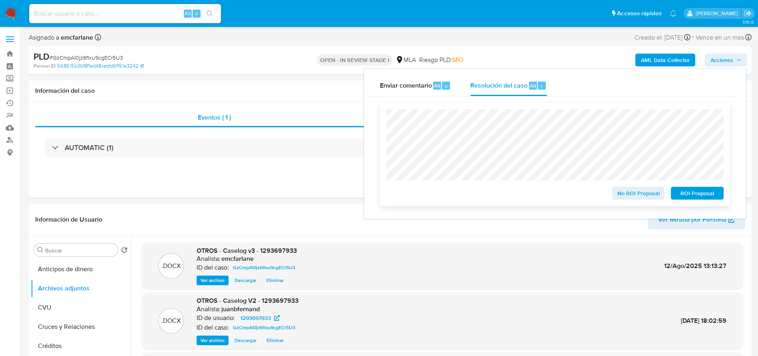
click at [677, 195] on span "ROI Proposal" at bounding box center [697, 192] width 42 height 11
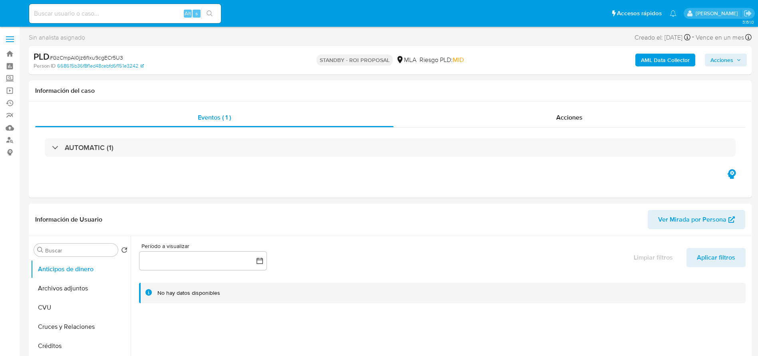
select select "10"
